Goal: Task Accomplishment & Management: Use online tool/utility

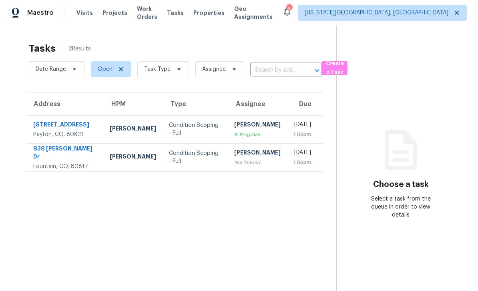
click at [180, 10] on span "Tasks" at bounding box center [175, 13] width 17 height 6
click at [148, 15] on span "Work Orders" at bounding box center [147, 13] width 20 height 16
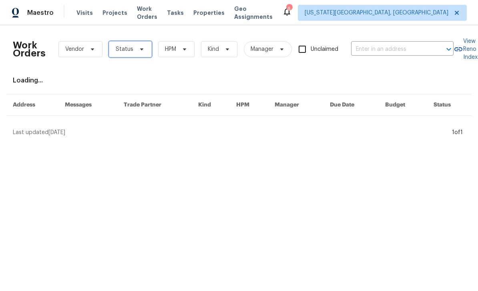
click at [140, 53] on span "Status" at bounding box center [130, 49] width 43 height 16
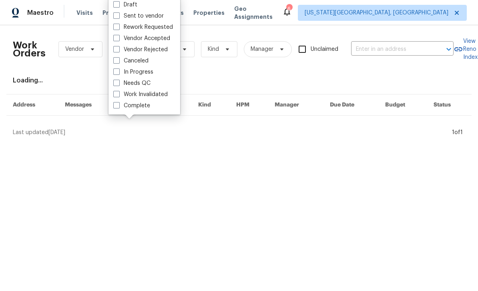
click at [118, 82] on span at bounding box center [116, 83] width 6 height 6
click at [118, 82] on input "Needs QC" at bounding box center [115, 81] width 5 height 5
checkbox input "true"
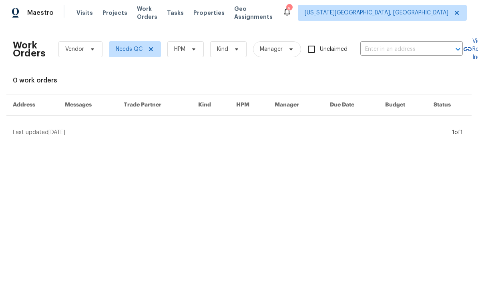
click at [115, 16] on span "Projects" at bounding box center [115, 13] width 25 height 8
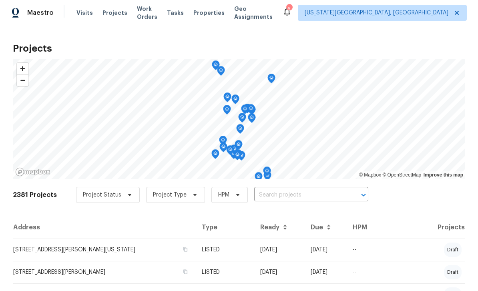
click at [184, 10] on span "Tasks" at bounding box center [175, 13] width 17 height 6
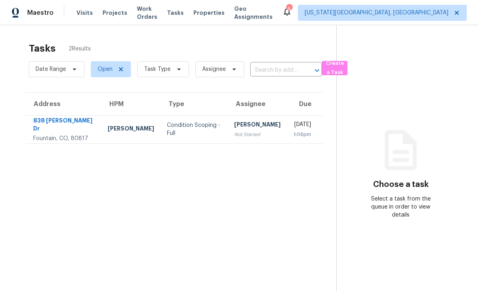
click at [150, 13] on span "Work Orders" at bounding box center [147, 13] width 20 height 16
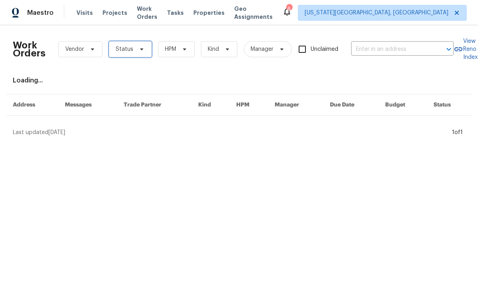
click at [139, 57] on span "Status" at bounding box center [130, 49] width 43 height 16
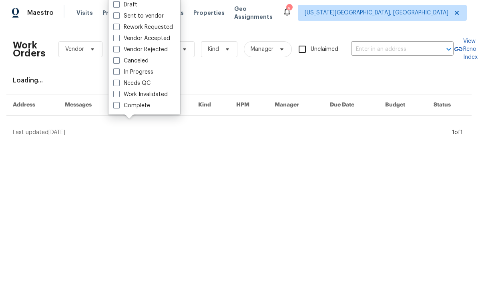
click at [119, 80] on span at bounding box center [116, 83] width 6 height 6
click at [119, 80] on input "Needs QC" at bounding box center [115, 81] width 5 height 5
checkbox input "true"
